Goal: Task Accomplishment & Management: Complete application form

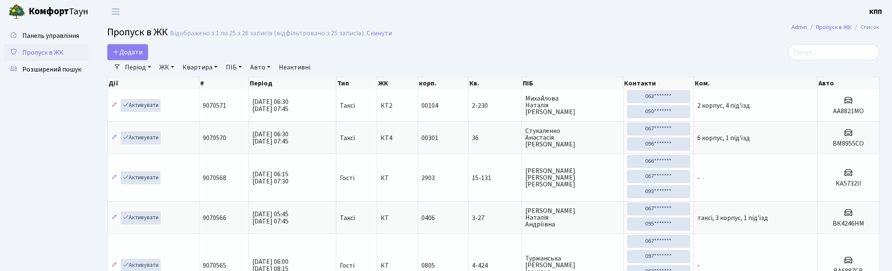
select select "25"
click at [128, 55] on span "Додати" at bounding box center [128, 52] width 30 height 9
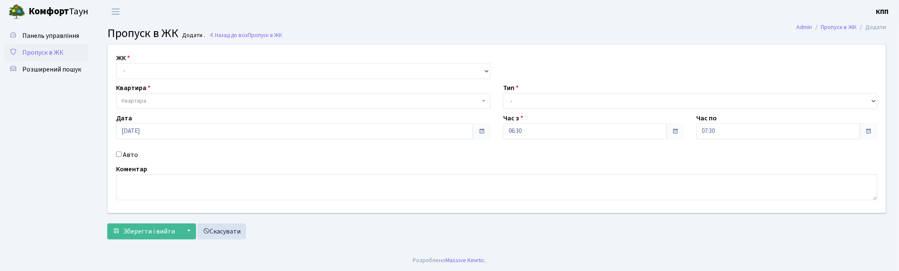
click at [153, 80] on div "ЖК - КТ, вул. Регенераторна, 4 КТ2, просп. Соборності, 17 КТ3, вул. Березнева, …" at bounding box center [496, 129] width 791 height 168
click at [156, 77] on select "- КТ, вул. Регенераторна, 4 КТ2, просп. Соборності, 17 КТ3, вул. Березнева, 16 …" at bounding box center [303, 71] width 374 height 16
select select "271"
click at [116, 63] on select "- КТ, вул. Регенераторна, 4 КТ2, просп. Соборності, 17 КТ3, вул. Березнева, 16 …" at bounding box center [303, 71] width 374 height 16
select select
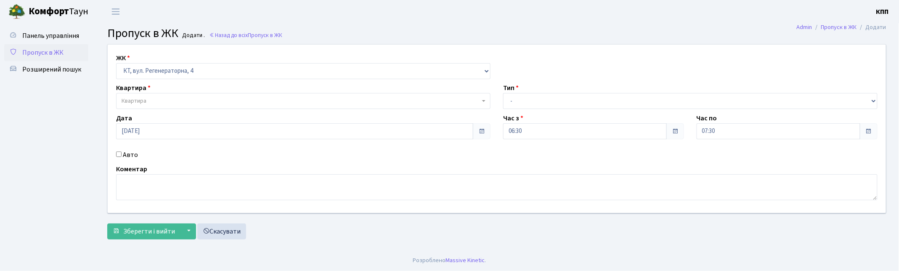
click at [128, 158] on label "Авто" at bounding box center [130, 155] width 15 height 10
click at [122, 157] on input "Авто" at bounding box center [118, 153] width 5 height 5
checkbox input "true"
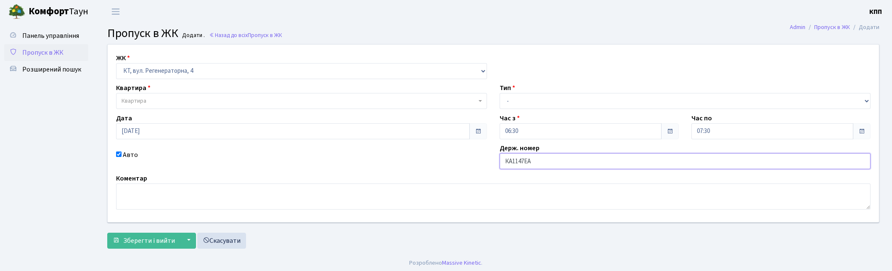
type input "КА1147ЕА"
click at [151, 97] on span "Квартира" at bounding box center [299, 101] width 355 height 8
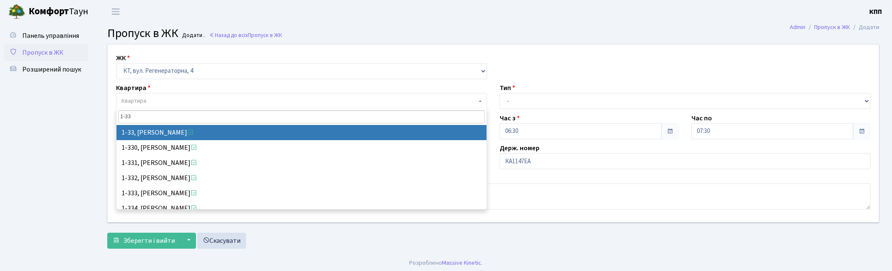
type input "1-33"
select select "33"
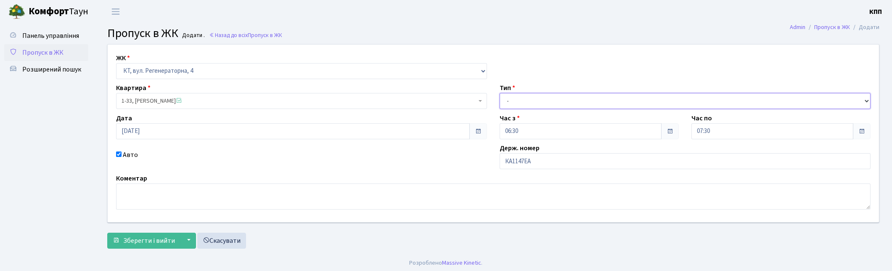
click at [586, 95] on select "- Доставка Таксі Гості Сервіс" at bounding box center [685, 101] width 371 height 16
select select "3"
click at [500, 93] on select "- Доставка Таксі Гості Сервіс" at bounding box center [685, 101] width 371 height 16
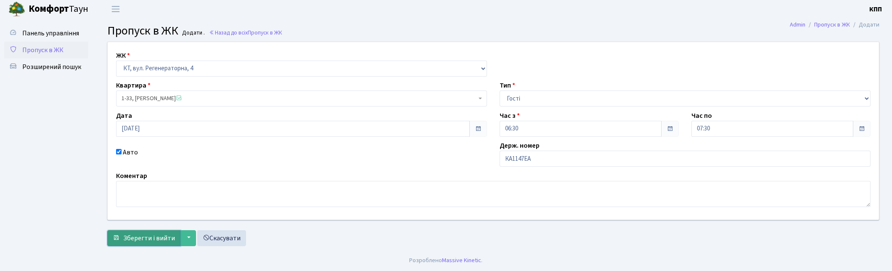
click at [129, 234] on span "Зберегти і вийти" at bounding box center [149, 237] width 52 height 9
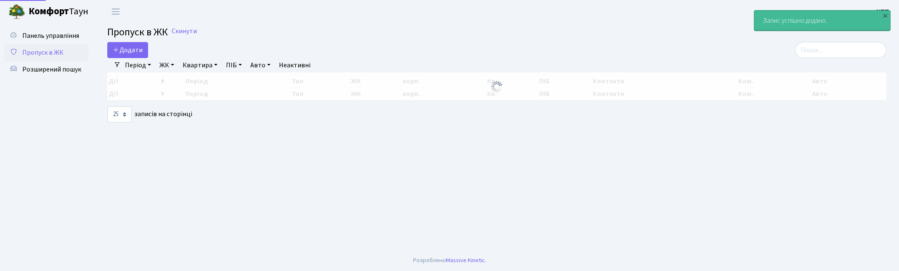
select select "25"
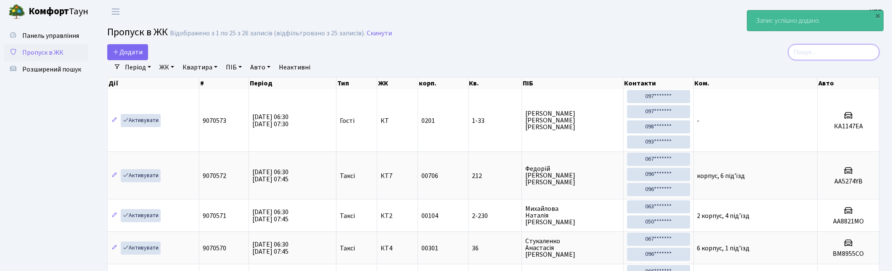
click at [840, 49] on input "search" at bounding box center [833, 52] width 91 height 16
